Goal: Task Accomplishment & Management: Manage account settings

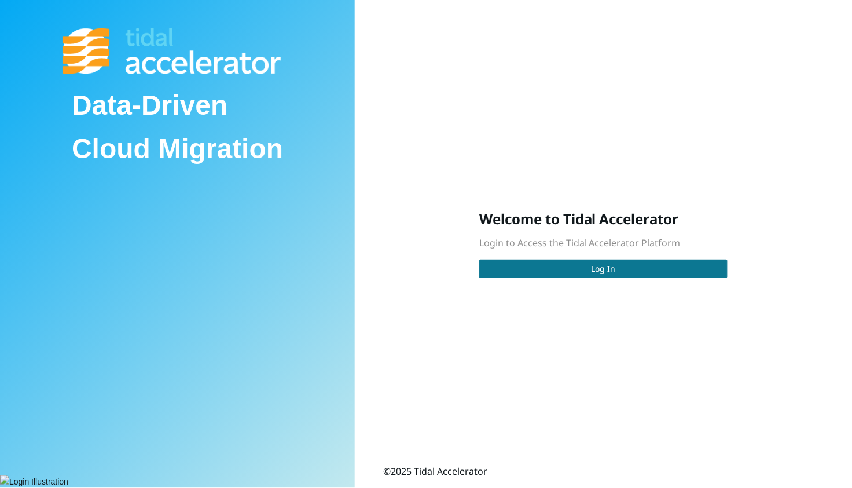
click at [542, 264] on button "Log In" at bounding box center [604, 268] width 248 height 19
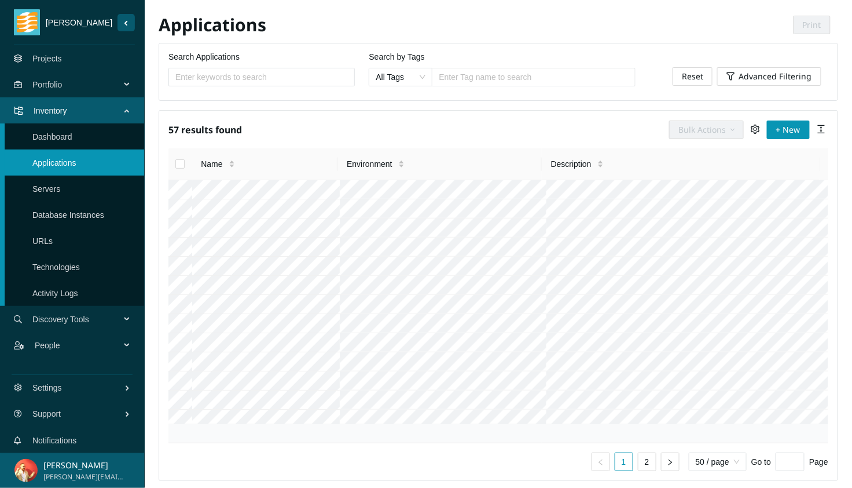
click at [62, 63] on link "Projects" at bounding box center [47, 58] width 30 height 9
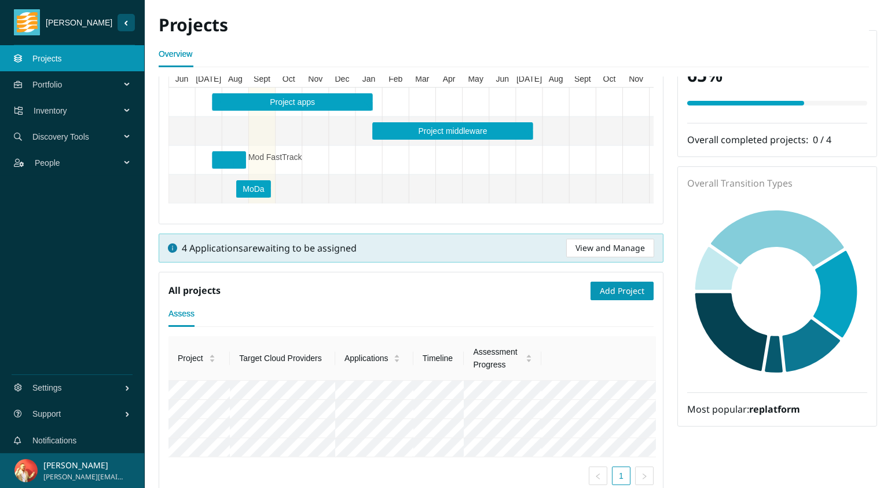
scroll to position [275, 0]
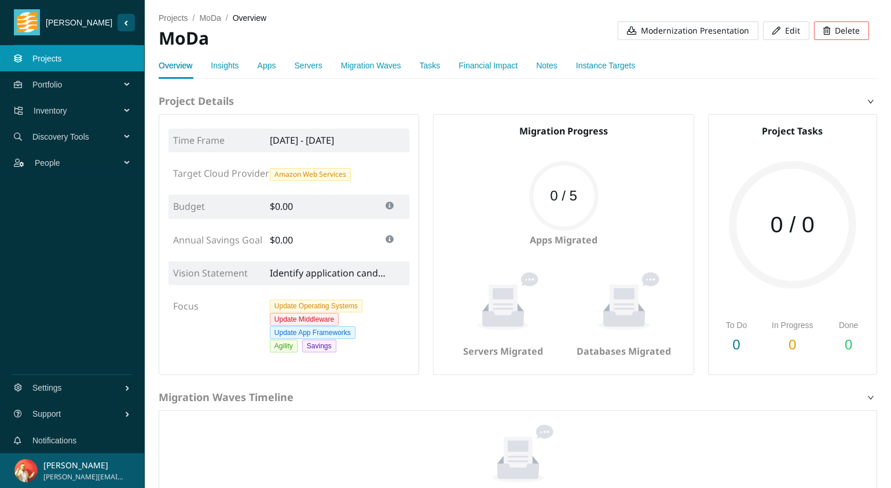
click at [218, 64] on link "Insights" at bounding box center [225, 65] width 28 height 9
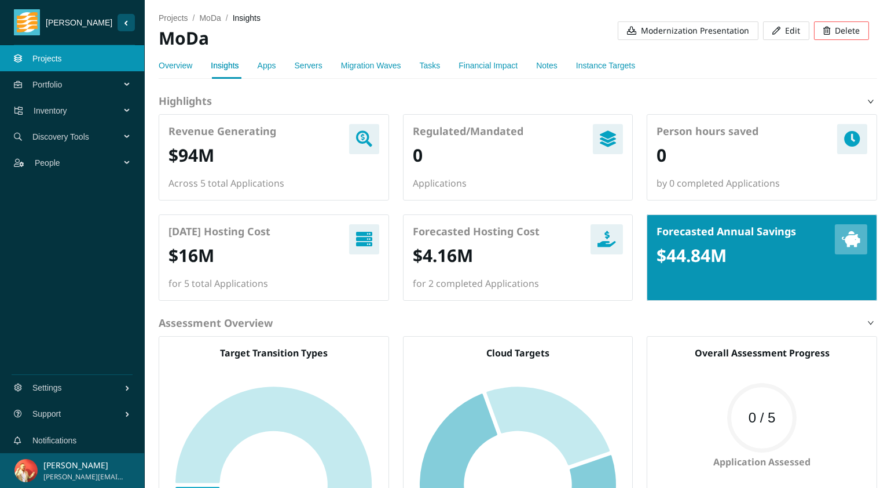
click at [184, 68] on link "Overview" at bounding box center [176, 65] width 34 height 9
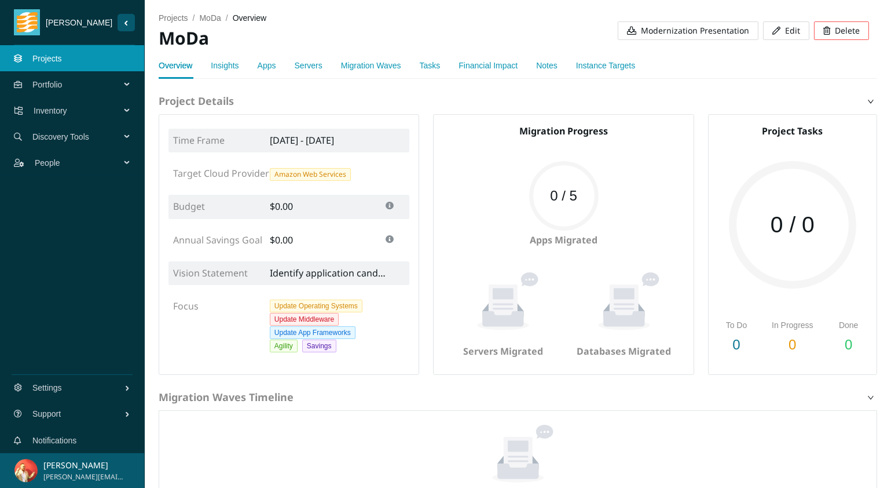
click at [230, 69] on link "Insights" at bounding box center [225, 65] width 28 height 9
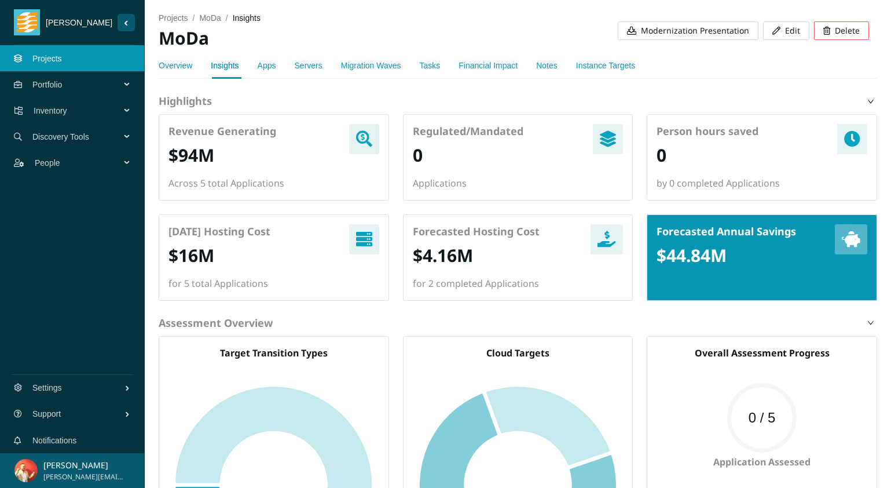
click at [269, 68] on link "Apps" at bounding box center [267, 65] width 19 height 9
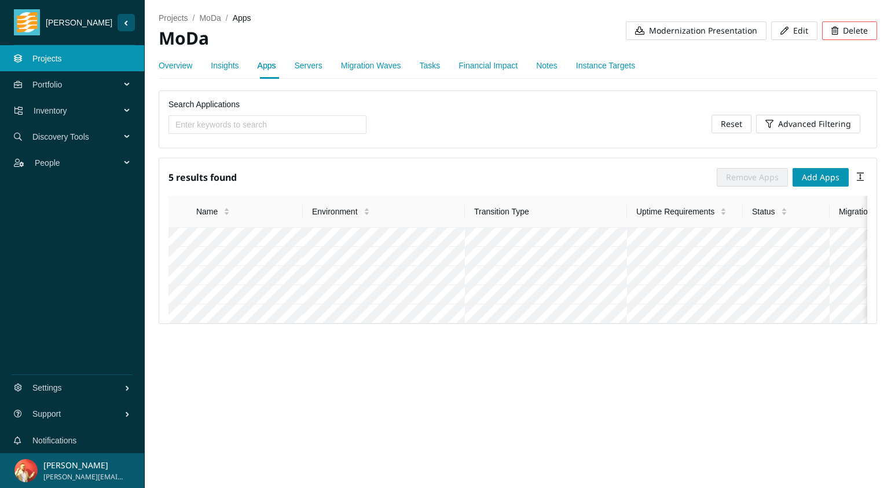
click at [313, 67] on link "Servers" at bounding box center [309, 65] width 28 height 9
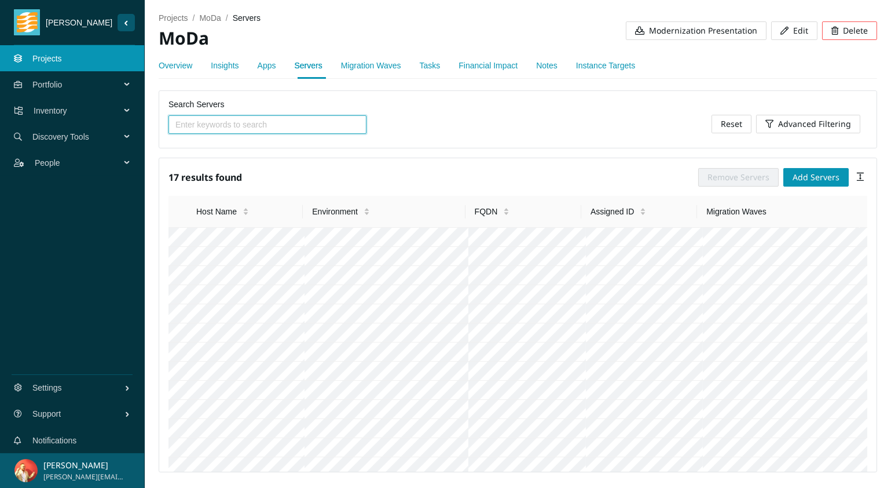
click at [628, 64] on link "Instance Targets" at bounding box center [605, 65] width 59 height 9
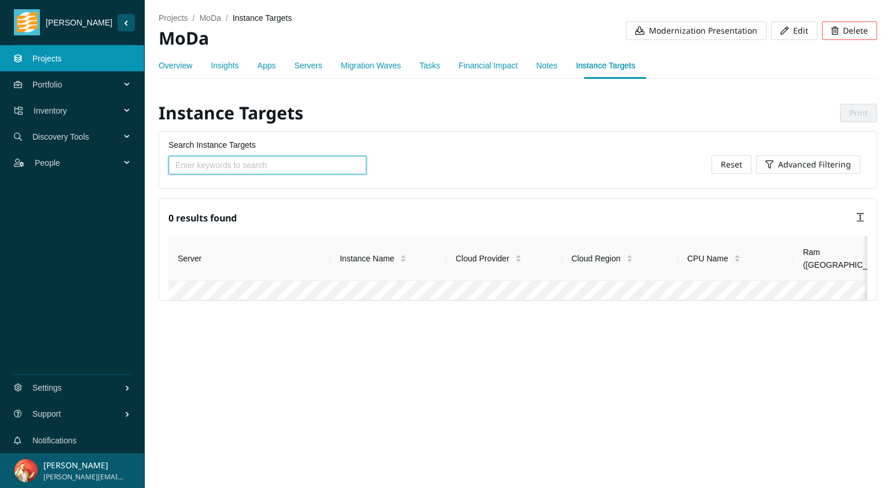
click at [299, 66] on link "Servers" at bounding box center [309, 65] width 28 height 9
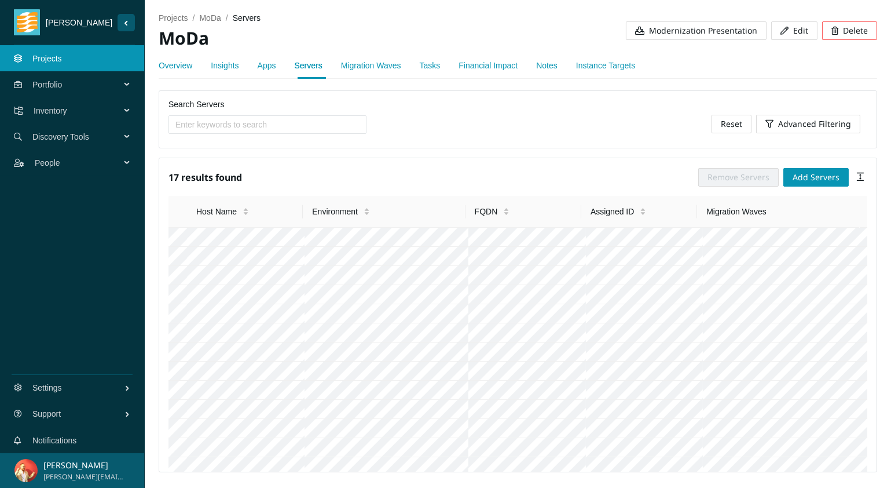
click at [365, 67] on link "Migration Waves" at bounding box center [371, 65] width 60 height 9
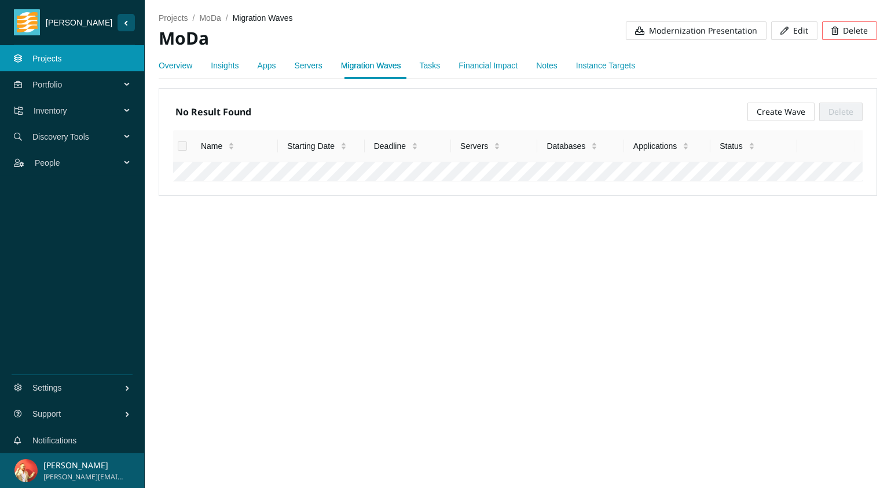
click at [299, 68] on link "Servers" at bounding box center [309, 65] width 28 height 9
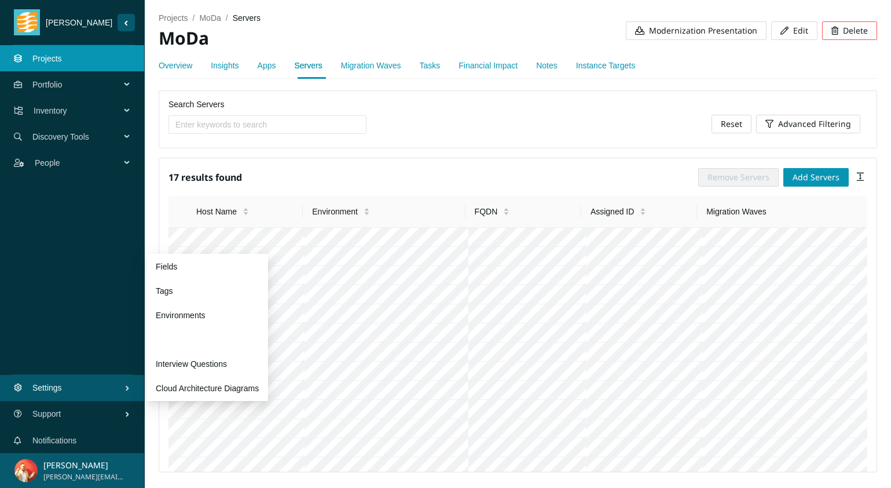
click at [199, 344] on link "Preferences" at bounding box center [177, 339] width 43 height 9
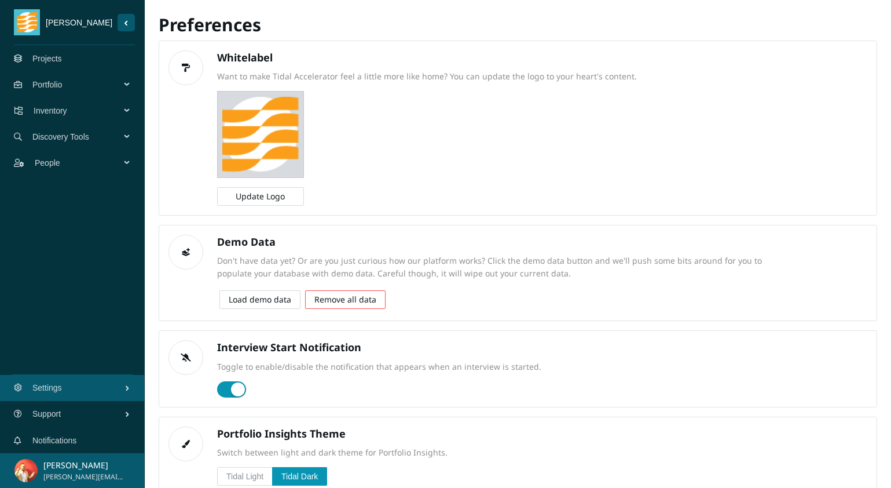
click at [269, 470] on label "Tidal Light" at bounding box center [245, 476] width 56 height 19
click at [218, 479] on input "Tidal Light" at bounding box center [218, 479] width 0 height 0
click at [313, 467] on label "Tidal Dark" at bounding box center [300, 476] width 54 height 19
click at [273, 479] on input "Tidal Dark" at bounding box center [273, 479] width 0 height 0
click at [47, 63] on link "Projects" at bounding box center [47, 58] width 30 height 9
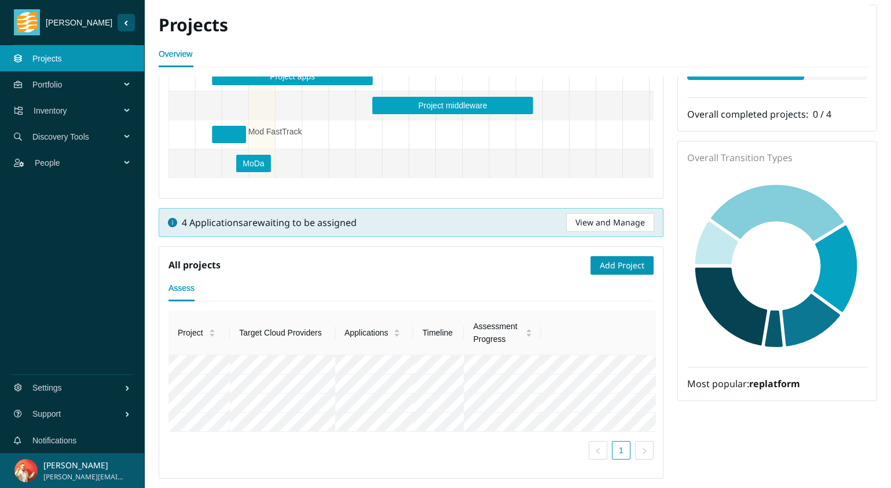
scroll to position [275, 0]
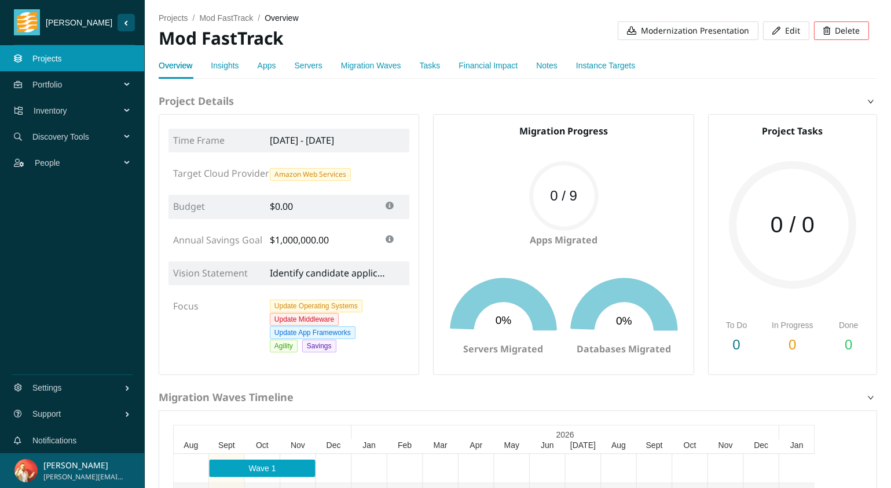
click at [303, 63] on link "Servers" at bounding box center [309, 65] width 28 height 9
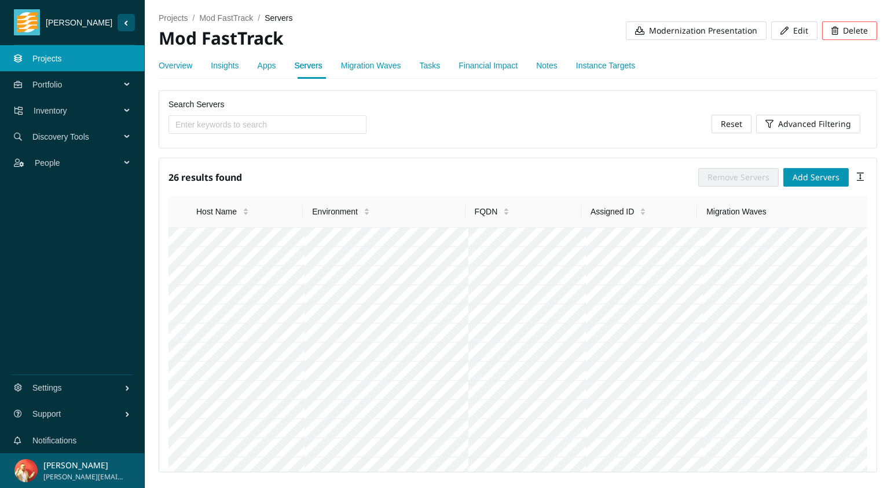
click at [619, 64] on link "Instance Targets" at bounding box center [605, 65] width 59 height 9
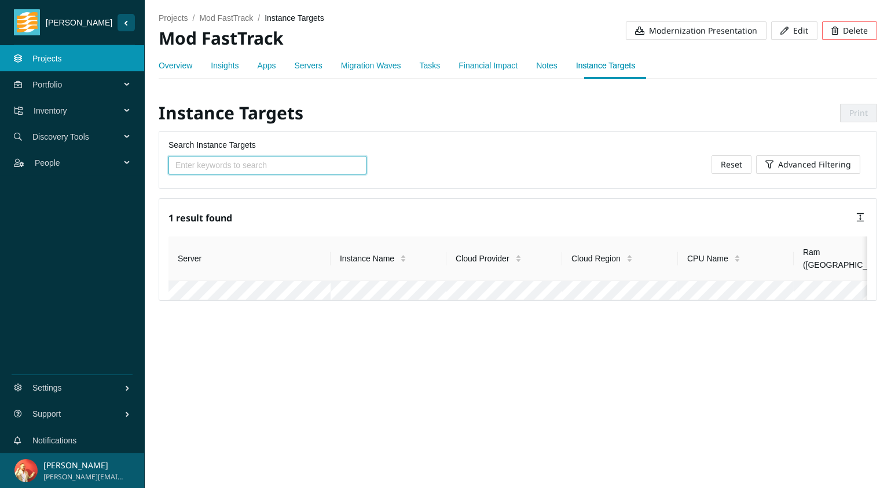
click at [167, 64] on link "Overview" at bounding box center [176, 65] width 34 height 9
